Goal: Book appointment/travel/reservation

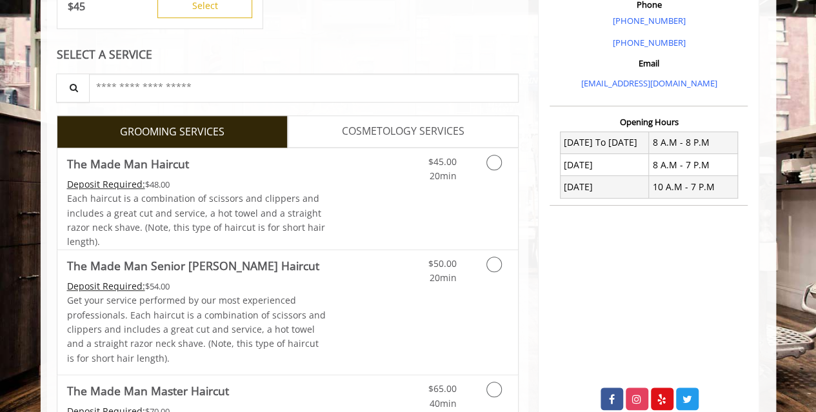
scroll to position [392, 0]
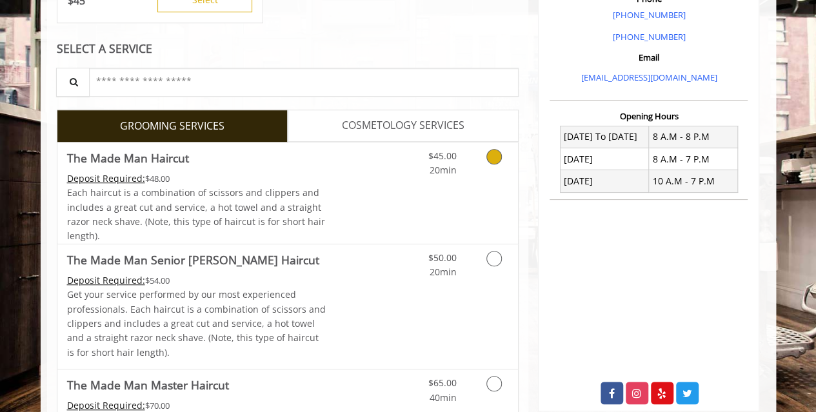
click at [417, 190] on div "$45.00 20min" at bounding box center [460, 193] width 115 height 101
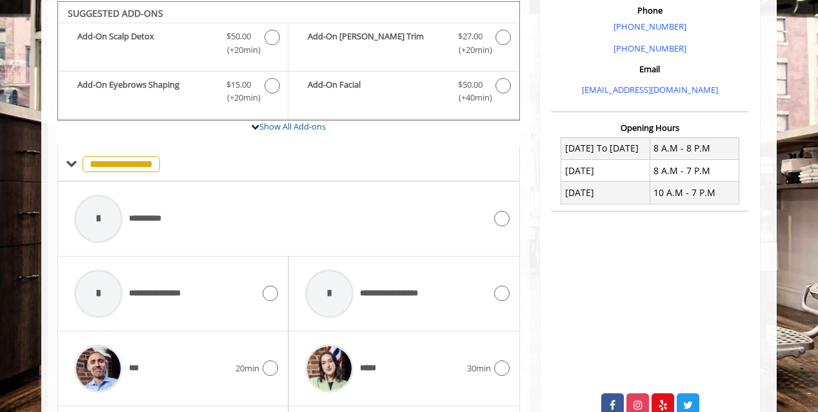
scroll to position [530, 0]
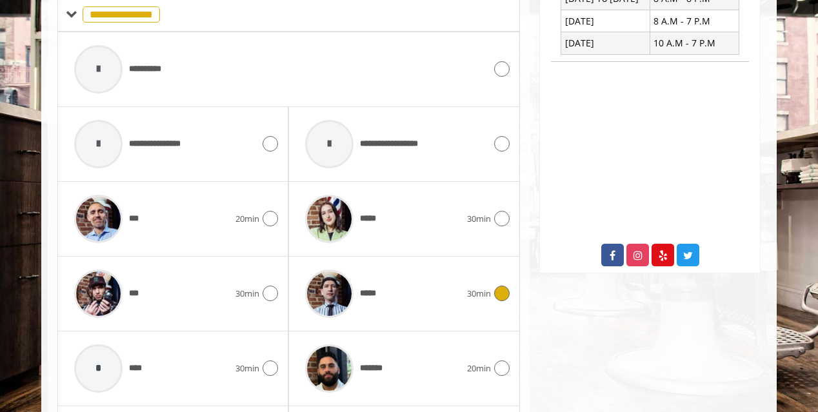
click at [422, 306] on div "*****" at bounding box center [383, 293] width 168 height 61
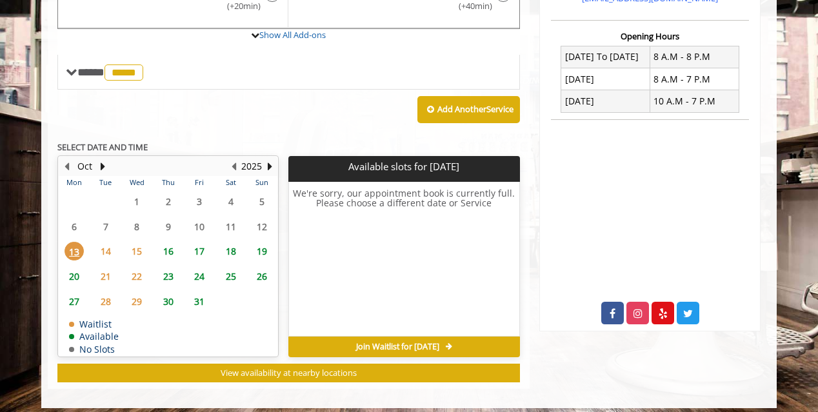
scroll to position [475, 0]
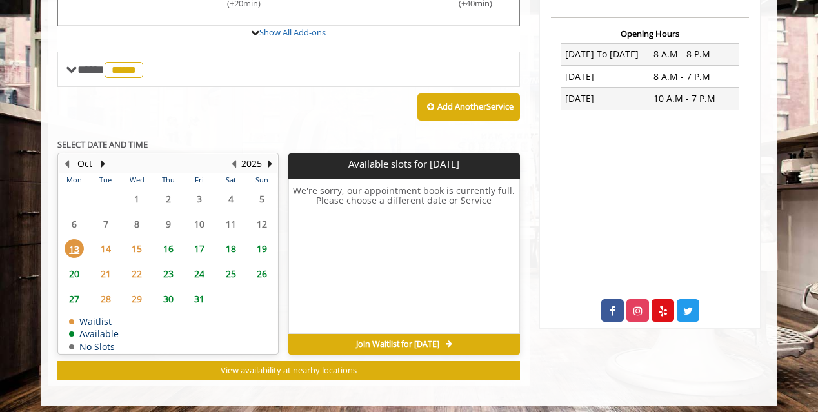
click at [169, 247] on span "16" at bounding box center [168, 248] width 19 height 19
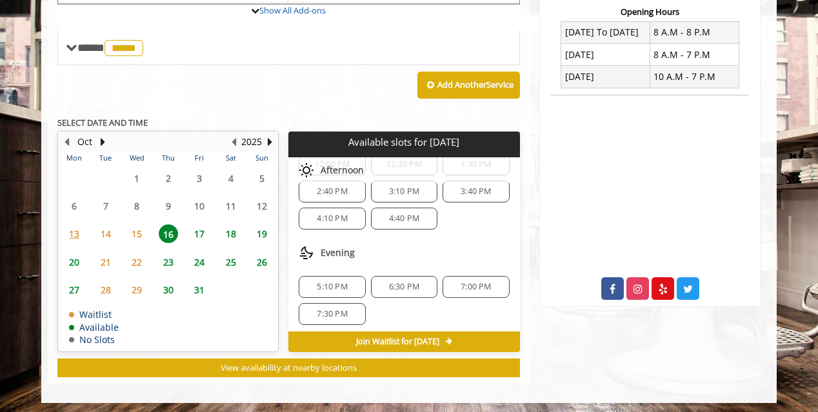
scroll to position [0, 0]
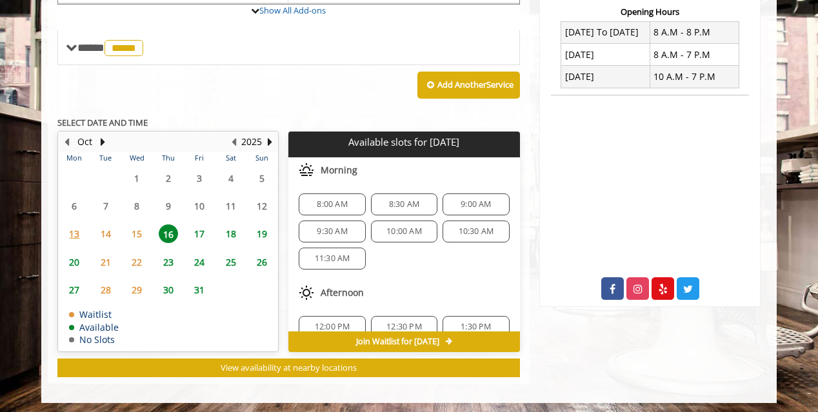
click at [345, 199] on span "8:00 AM" at bounding box center [332, 204] width 30 height 10
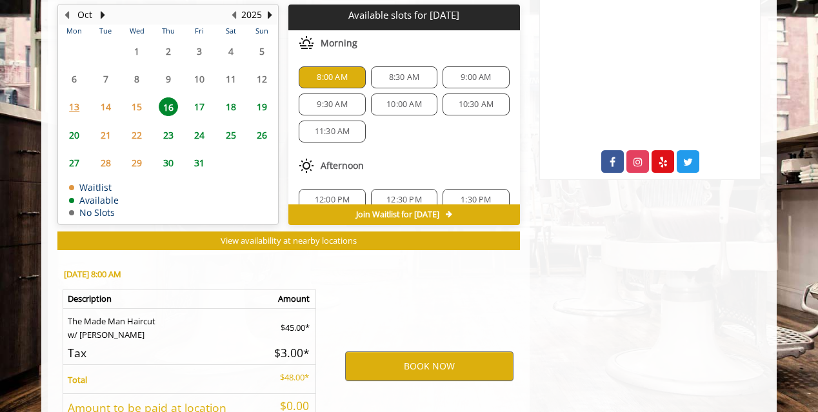
scroll to position [729, 0]
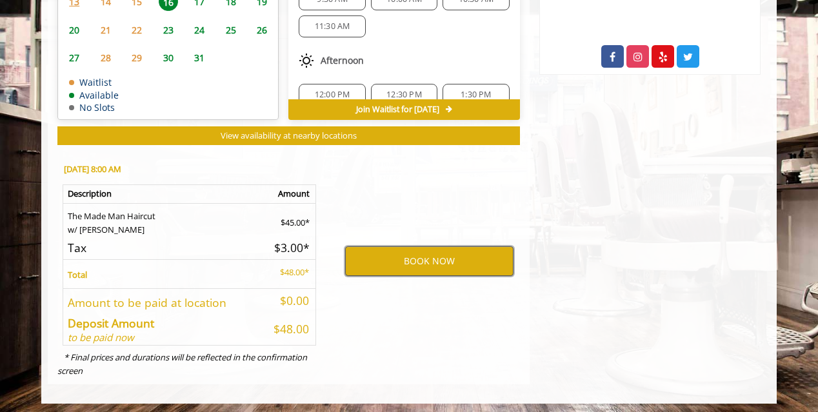
click at [432, 264] on button "BOOK NOW" at bounding box center [429, 261] width 168 height 30
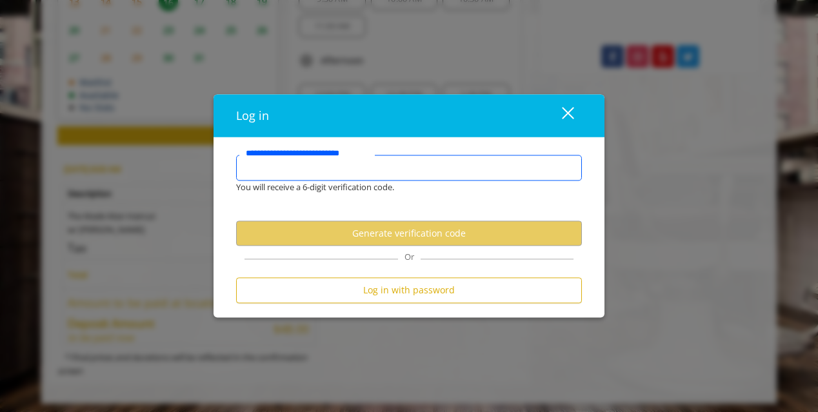
click at [364, 175] on input "**********" at bounding box center [409, 168] width 346 height 26
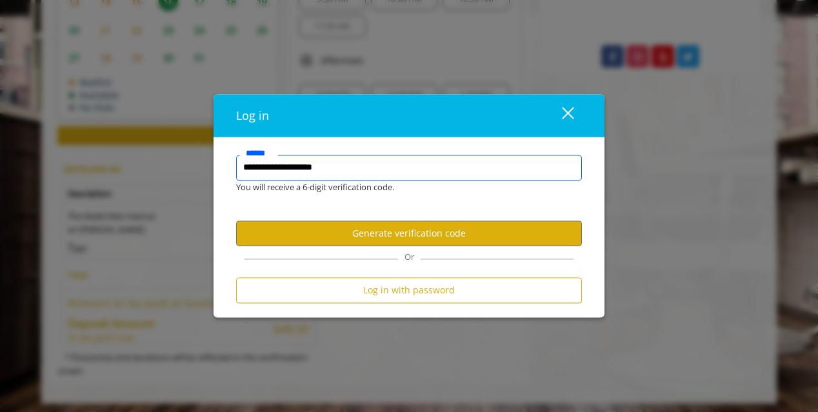
type input "**********"
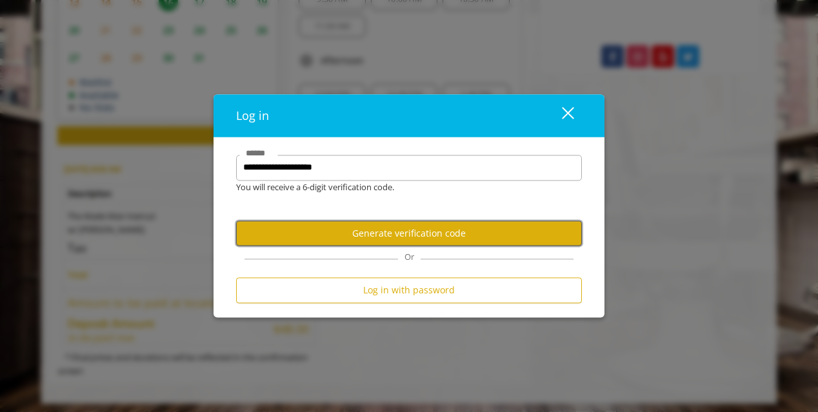
click at [412, 224] on button "Generate verification code" at bounding box center [409, 233] width 346 height 25
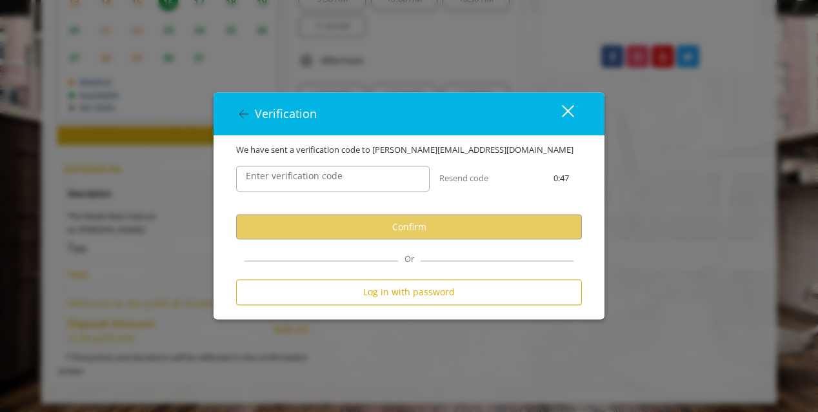
click at [392, 162] on div "Enter verification code" at bounding box center [332, 179] width 213 height 45
click at [341, 179] on label "Enter verification code" at bounding box center [294, 177] width 110 height 14
click at [341, 179] on input "Enter verification code" at bounding box center [333, 179] width 194 height 26
click at [370, 170] on input "Enter verification code" at bounding box center [333, 179] width 194 height 26
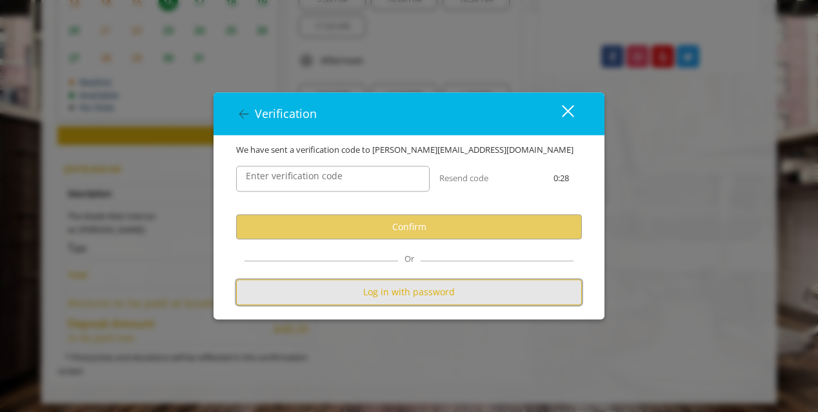
click at [365, 294] on button "Log in with password" at bounding box center [409, 292] width 346 height 25
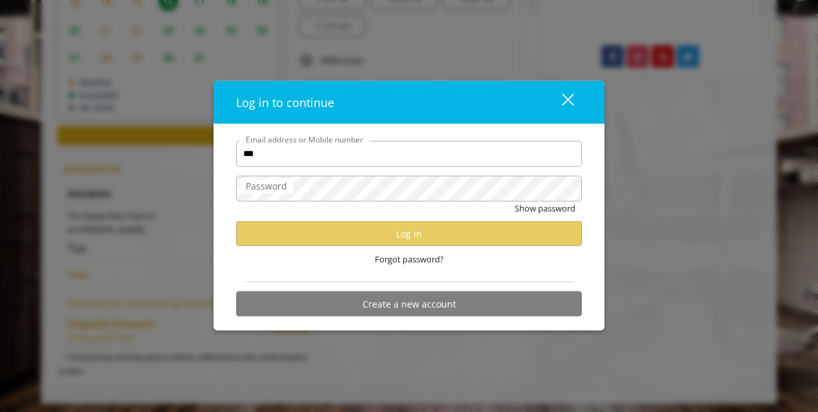
type input "**********"
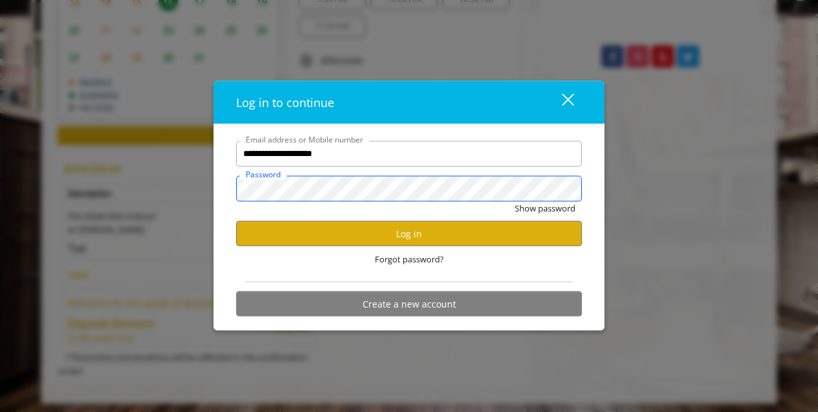
click at [515, 201] on button "Show password" at bounding box center [545, 208] width 61 height 14
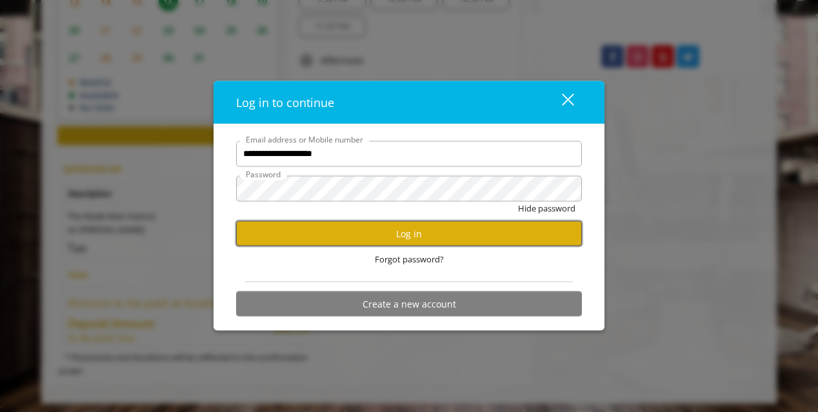
click at [418, 232] on button "Log in" at bounding box center [409, 233] width 346 height 25
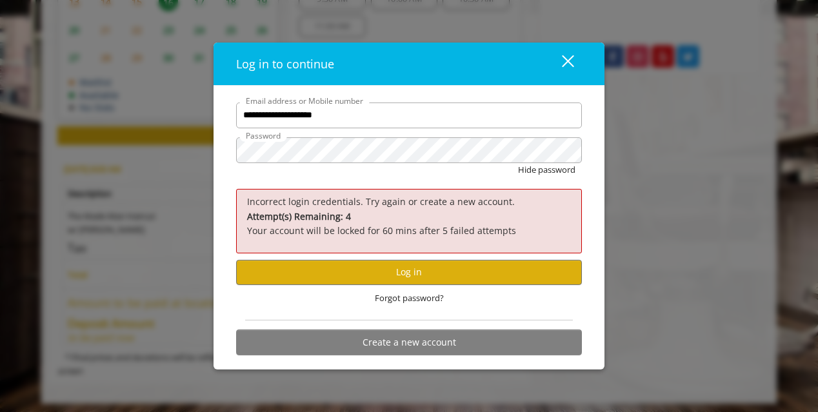
click at [573, 64] on button "close" at bounding box center [560, 63] width 44 height 26
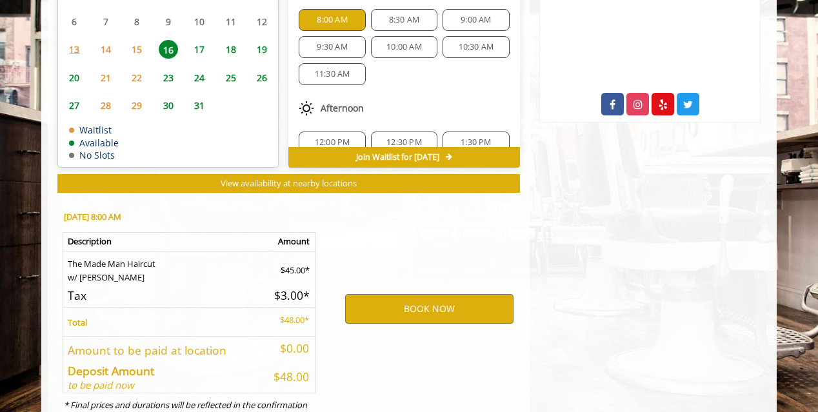
scroll to position [729, 0]
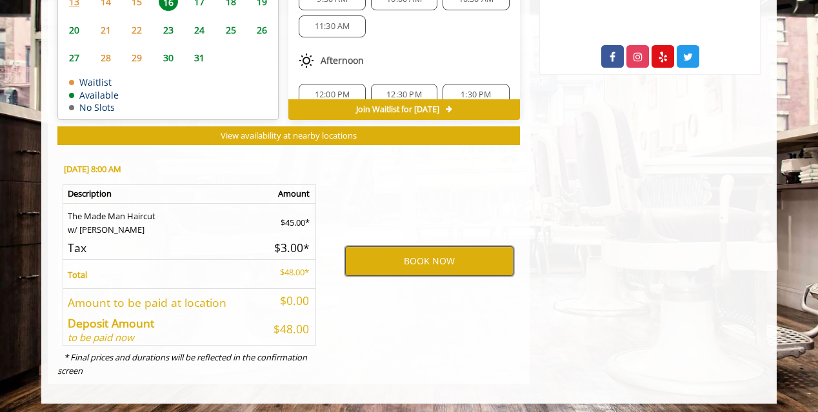
click at [448, 260] on button "BOOK NOW" at bounding box center [429, 261] width 168 height 30
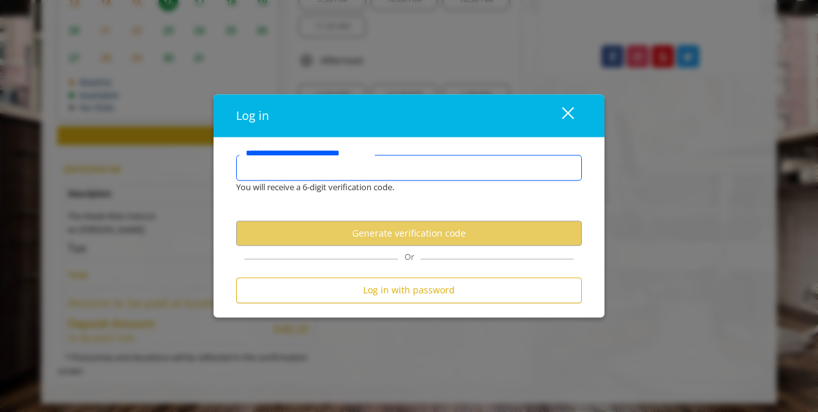
type input "*"
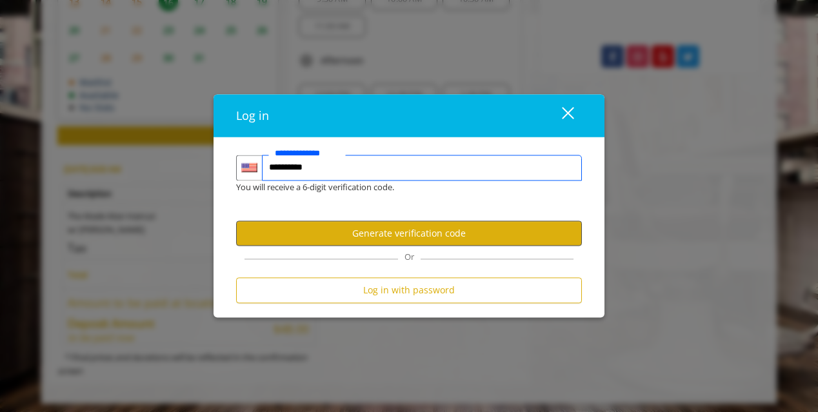
type input "**********"
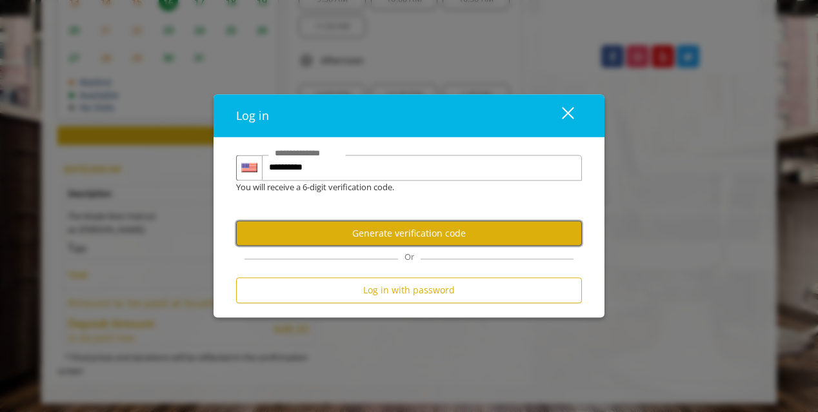
click at [391, 235] on button "Generate verification code" at bounding box center [409, 233] width 346 height 25
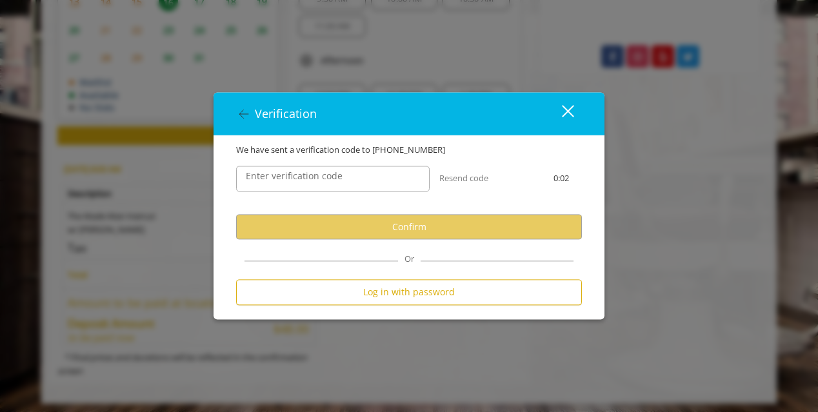
click at [335, 175] on label "Enter verification code" at bounding box center [294, 177] width 110 height 14
click at [335, 175] on input "Enter verification code" at bounding box center [333, 179] width 194 height 26
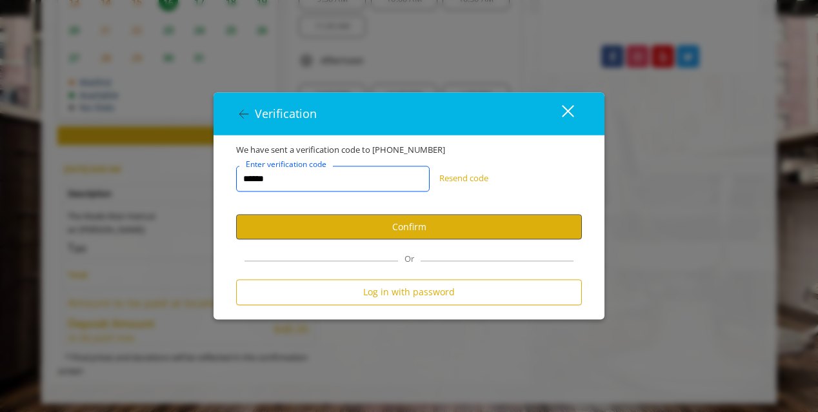
type input "******"
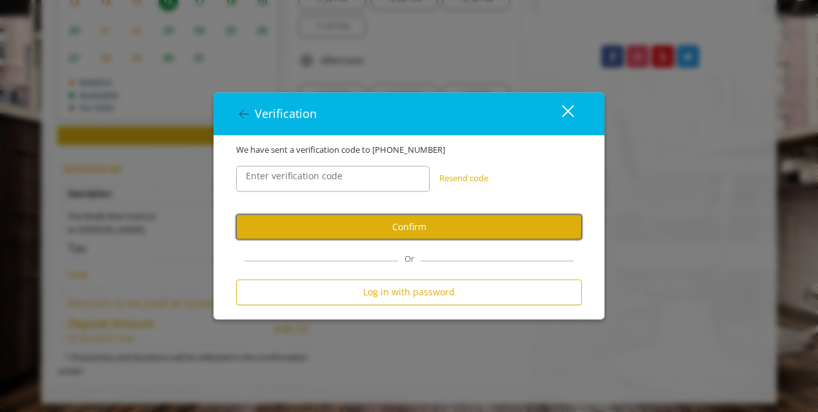
click at [363, 220] on button "Confirm" at bounding box center [409, 227] width 346 height 25
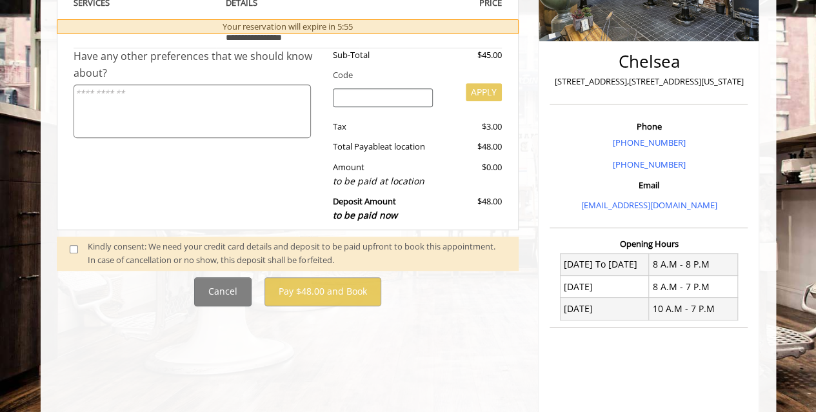
scroll to position [265, 0]
click at [68, 246] on span at bounding box center [79, 252] width 38 height 27
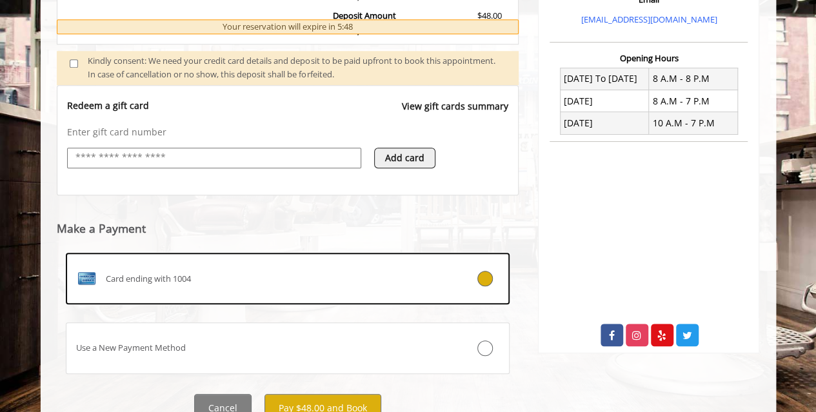
scroll to position [504, 0]
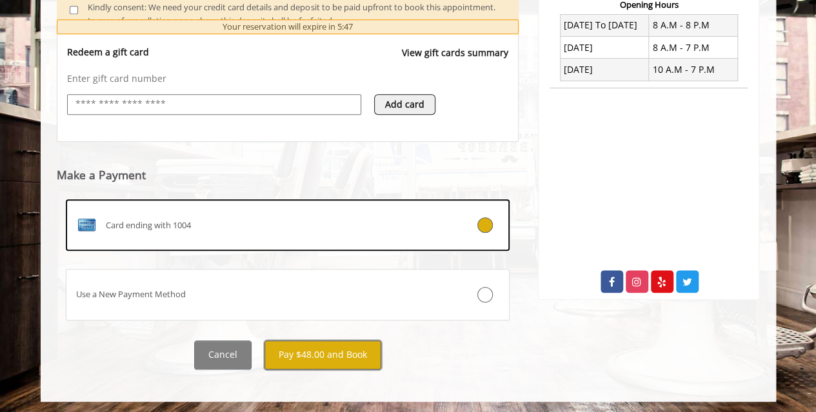
click at [339, 355] on button "Pay $48.00 and Book" at bounding box center [323, 355] width 117 height 29
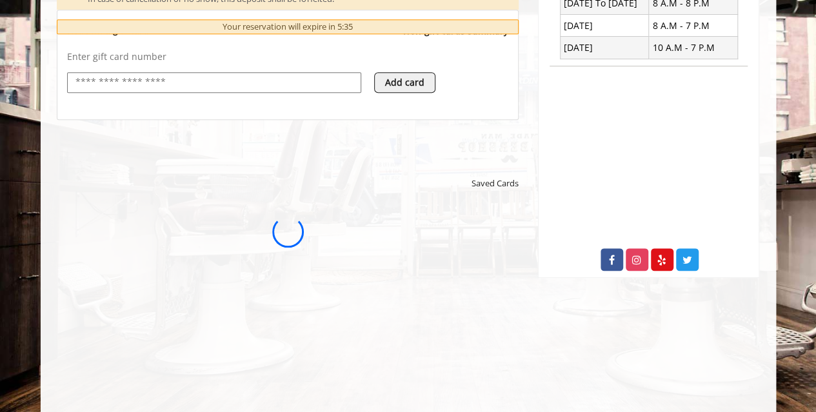
scroll to position [0, 0]
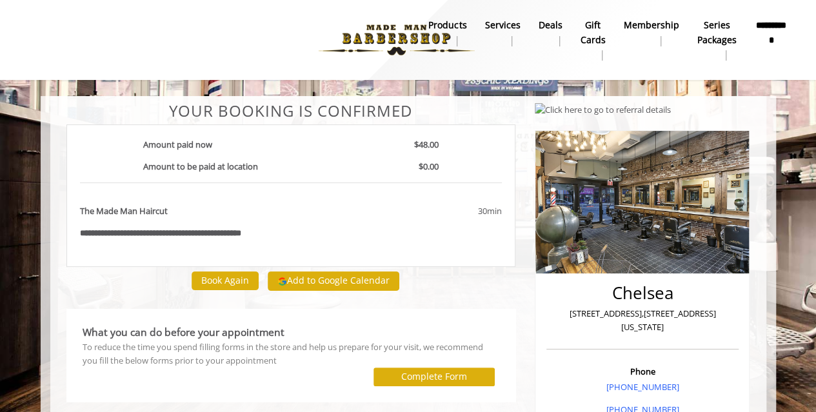
scroll to position [252, 0]
